Goal: Information Seeking & Learning: Learn about a topic

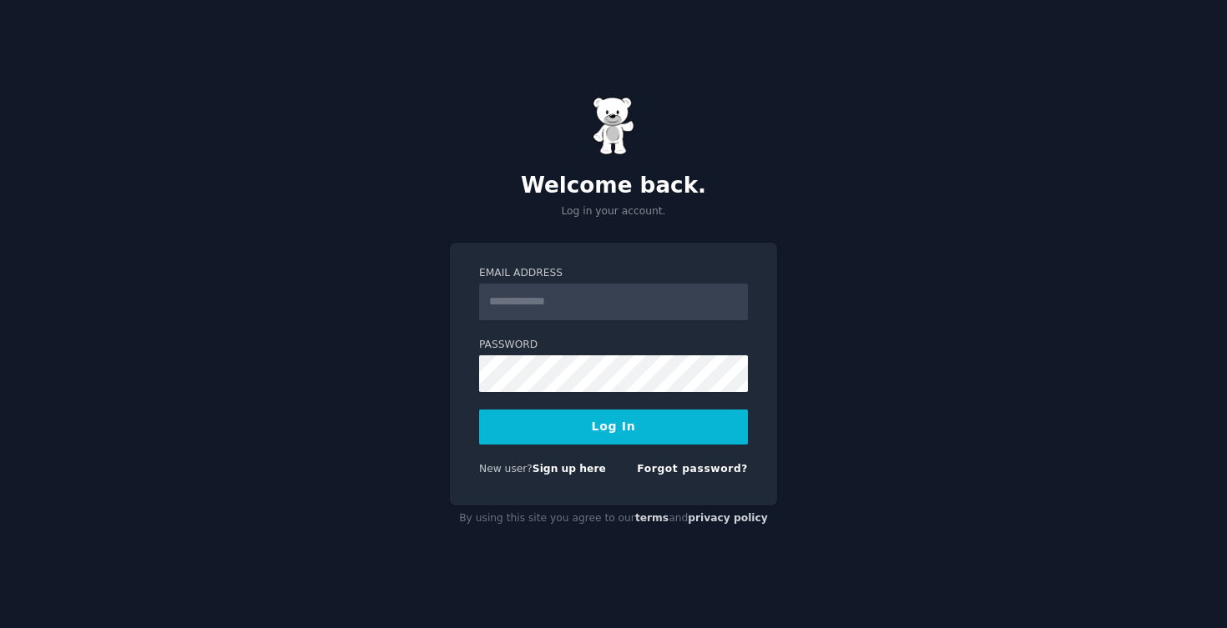
click at [582, 308] on input "Email Address" at bounding box center [613, 302] width 269 height 37
type input "**********"
click at [606, 441] on button "Log In" at bounding box center [613, 427] width 269 height 35
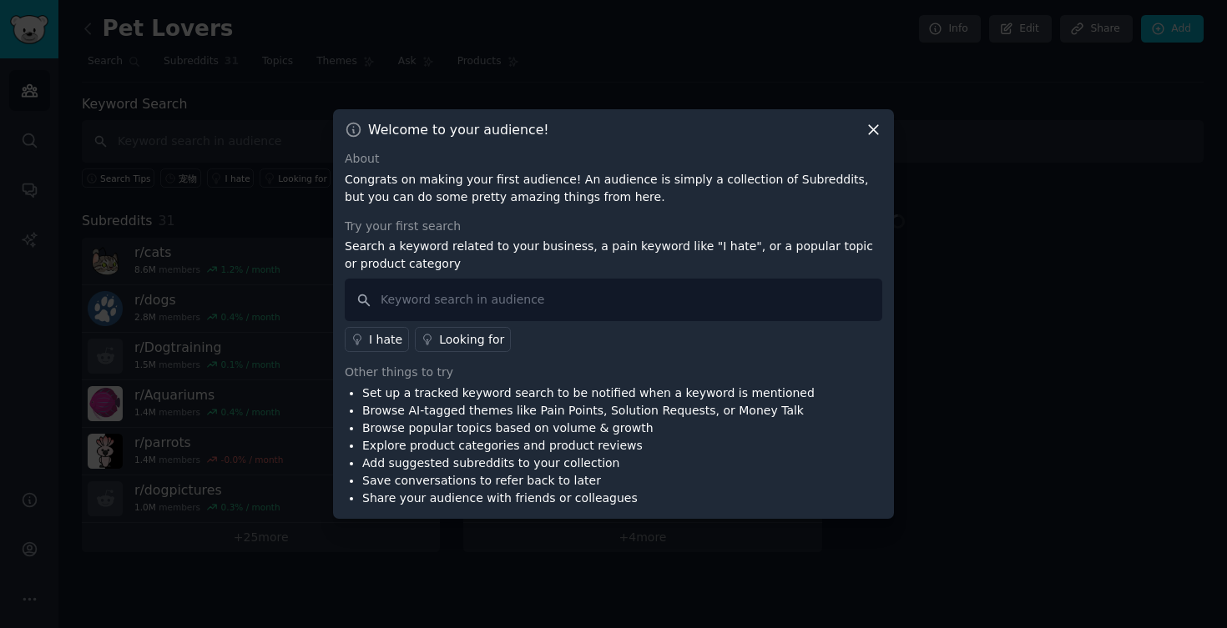
click at [872, 129] on icon at bounding box center [873, 130] width 9 height 9
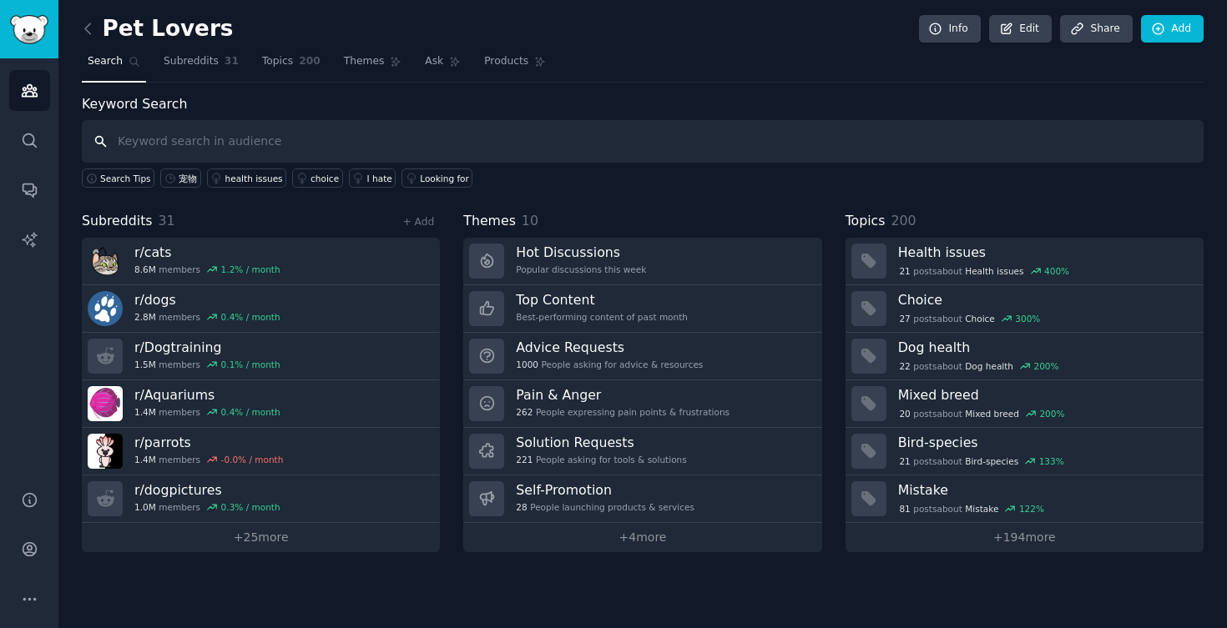
click at [291, 135] on input "text" at bounding box center [643, 141] width 1122 height 43
paste input "pet"
type input "pet"
